Goal: Navigation & Orientation: Find specific page/section

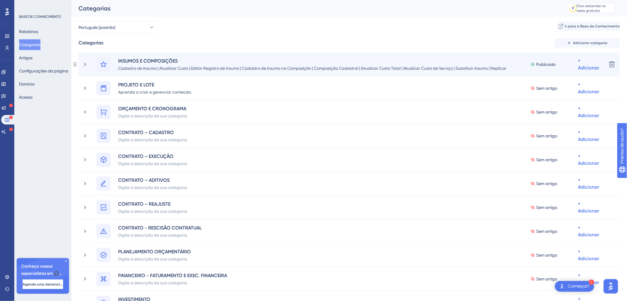
click at [87, 69] on div "INSUMOS E COMPOSIÇÕES Cadastro de Insumo | Atualizar Custo | Editar Registro de…" at bounding box center [342, 64] width 520 height 14
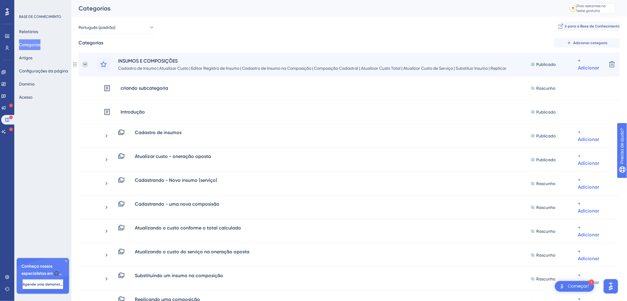
click at [87, 64] on icon at bounding box center [85, 64] width 6 height 6
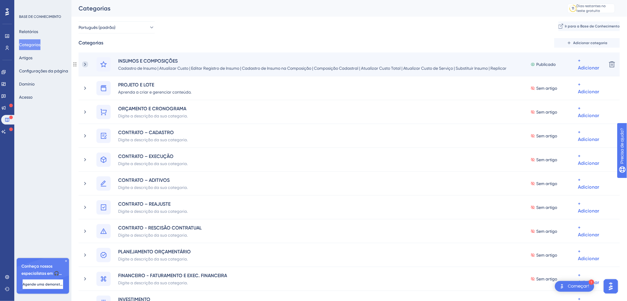
click at [84, 64] on icon at bounding box center [85, 64] width 6 height 6
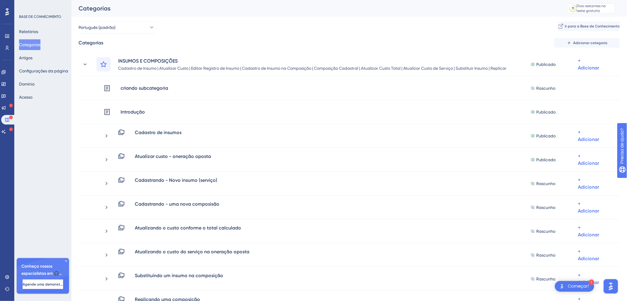
click at [7, 12] on icon at bounding box center [7, 11] width 4 height 7
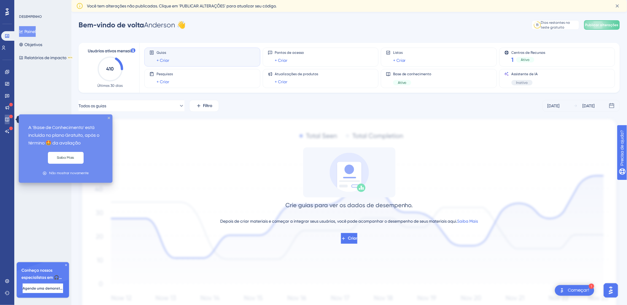
click at [7, 115] on link at bounding box center [7, 120] width 5 height 10
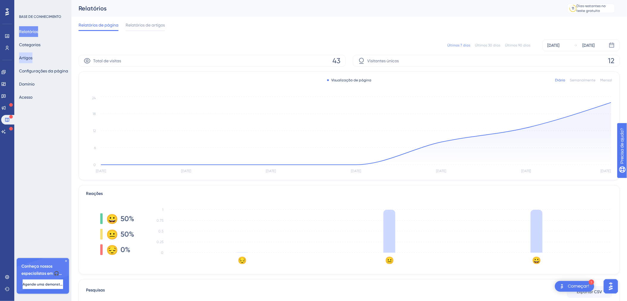
click at [32, 60] on button "Artigos" at bounding box center [25, 57] width 13 height 11
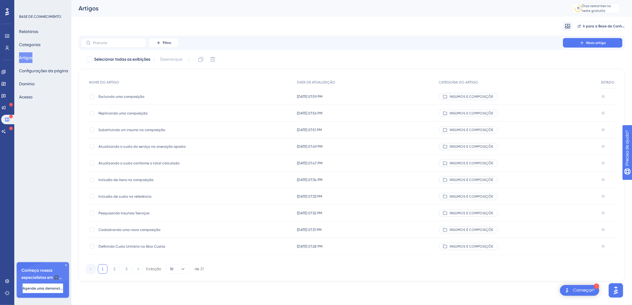
click at [7, 12] on icon at bounding box center [7, 11] width 4 height 7
